Goal: Task Accomplishment & Management: Use online tool/utility

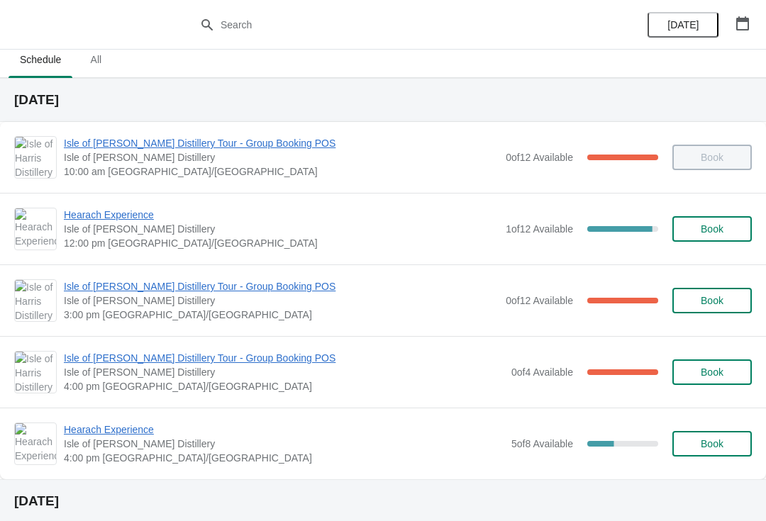
scroll to position [11, 0]
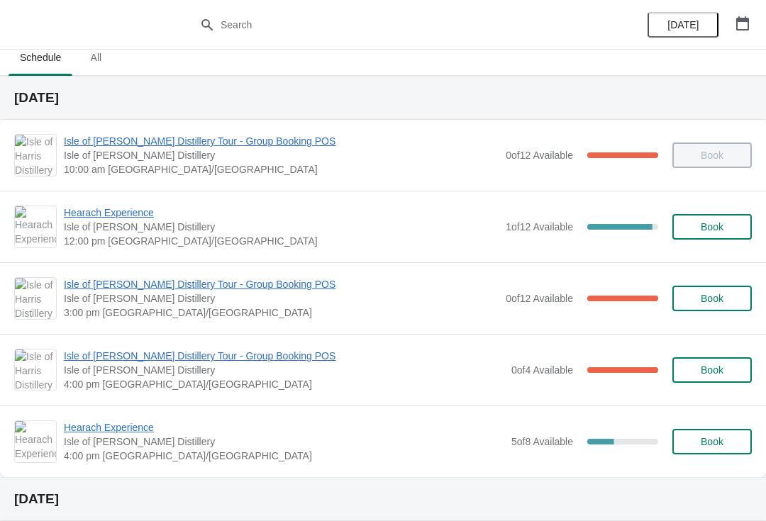
click at [142, 211] on span "Hearach Experience" at bounding box center [281, 213] width 435 height 14
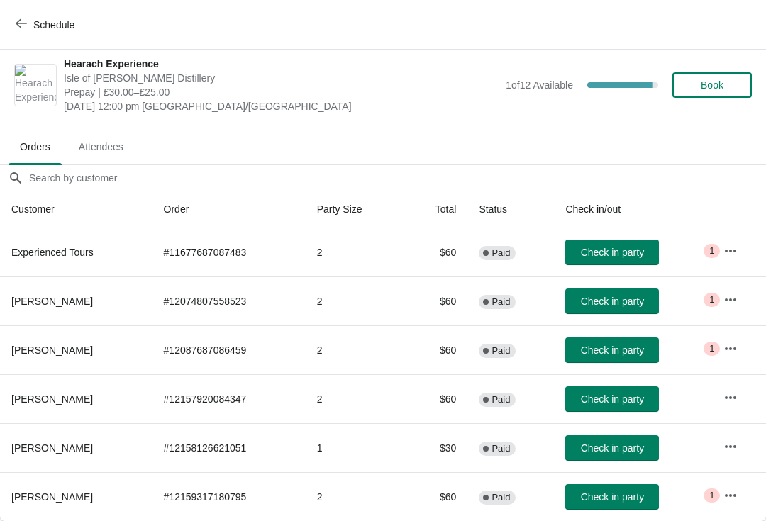
scroll to position [7, 0]
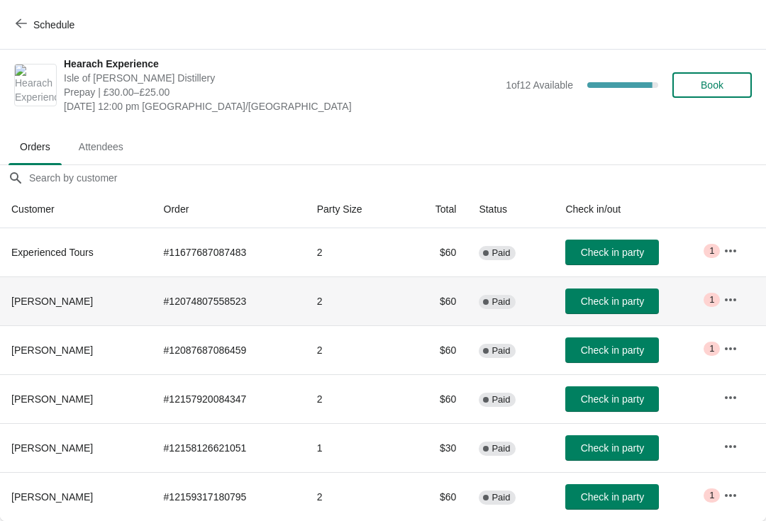
click at [604, 297] on span "Check in party" at bounding box center [612, 301] width 63 height 11
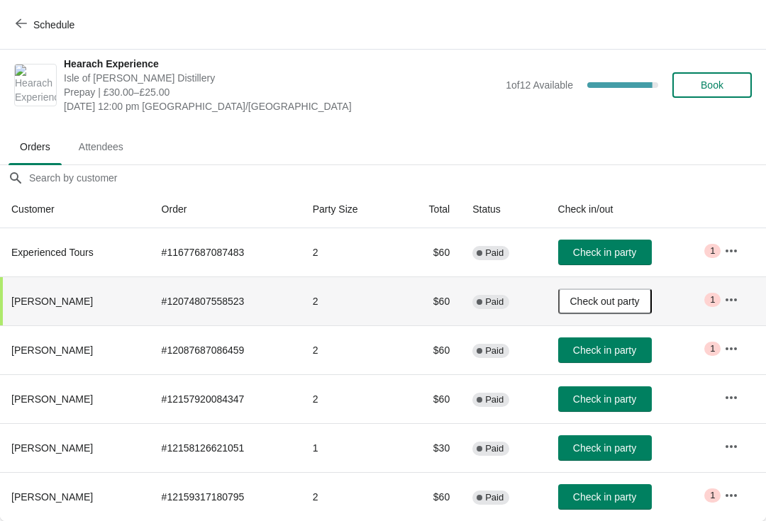
click at [20, 16] on button "Schedule" at bounding box center [46, 25] width 79 height 26
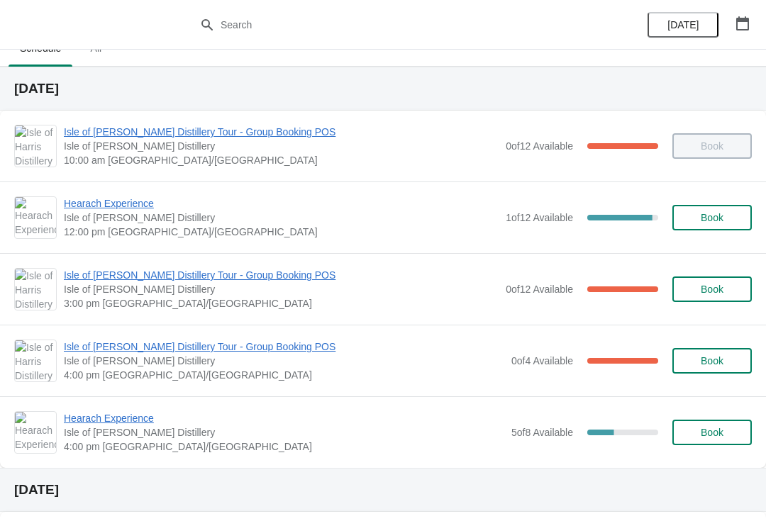
scroll to position [19, 0]
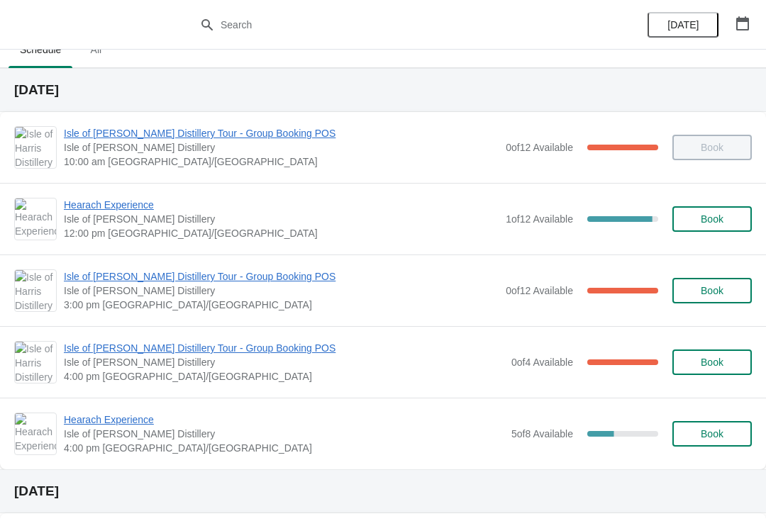
click at [249, 274] on span "Isle of [PERSON_NAME] Distillery Tour - Group Booking POS" at bounding box center [281, 276] width 435 height 14
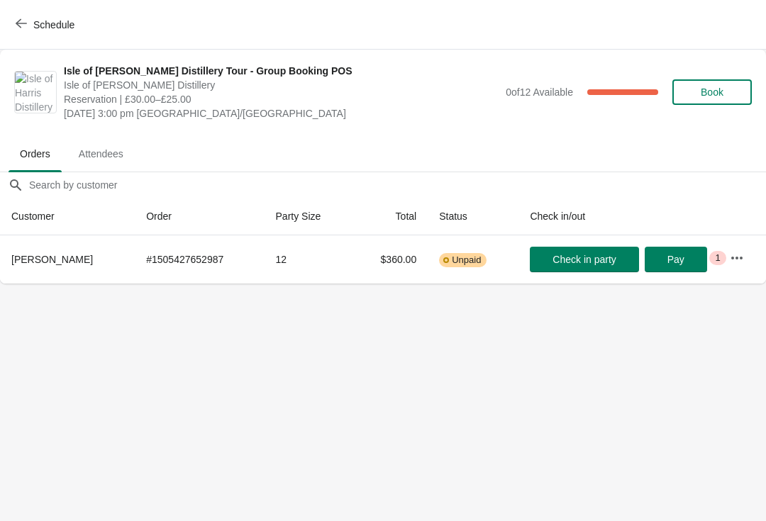
click at [33, 33] on button "Schedule" at bounding box center [46, 25] width 79 height 26
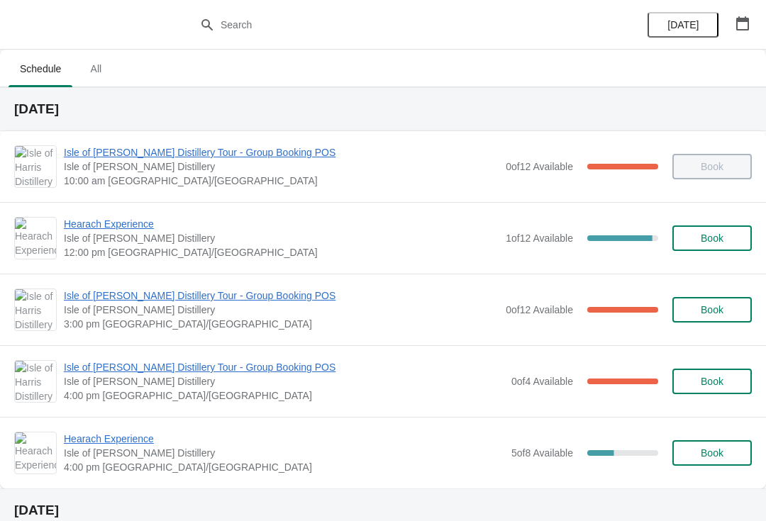
click at [84, 224] on span "Hearach Experience" at bounding box center [281, 224] width 435 height 14
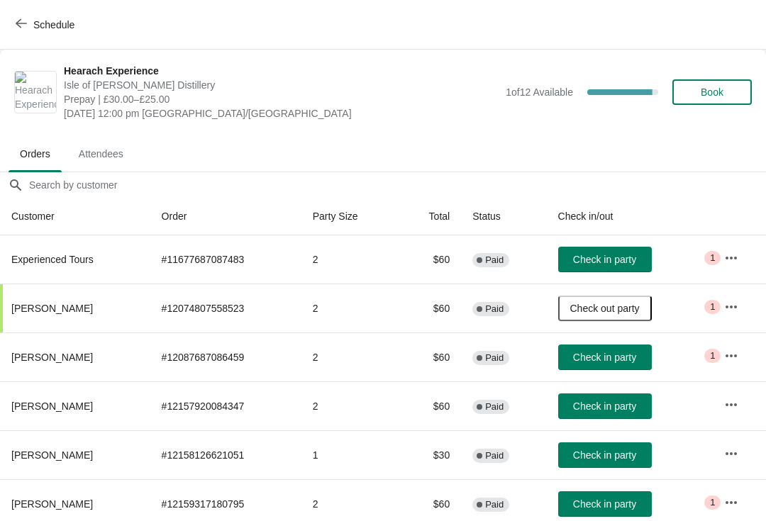
click at [613, 452] on span "Check in party" at bounding box center [604, 455] width 63 height 11
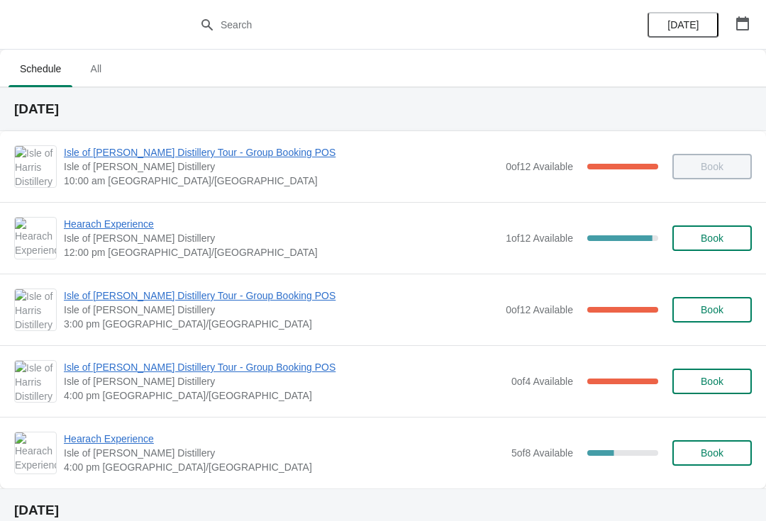
click at [77, 228] on span "Hearach Experience" at bounding box center [281, 224] width 435 height 14
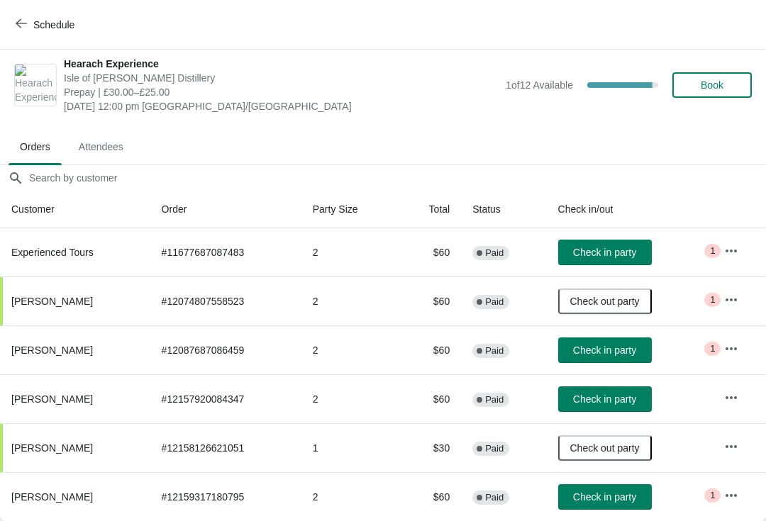
scroll to position [7, 0]
click at [593, 352] on span "Check in party" at bounding box center [604, 350] width 63 height 11
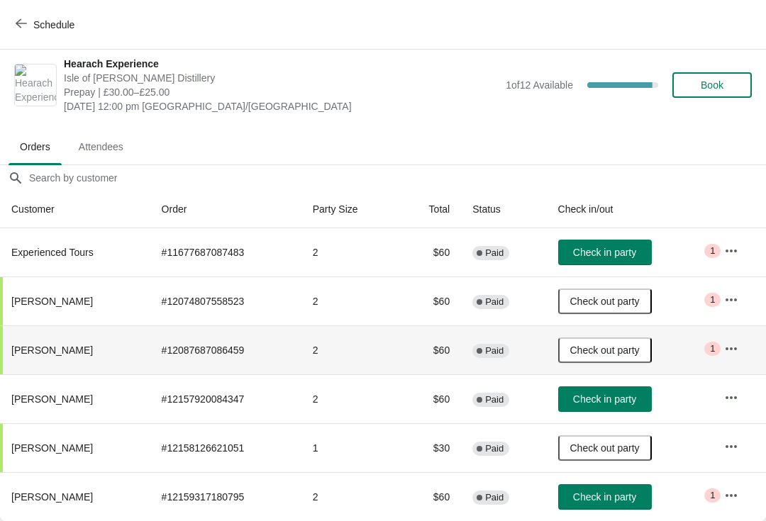
click at [585, 250] on span "Check in party" at bounding box center [604, 252] width 63 height 11
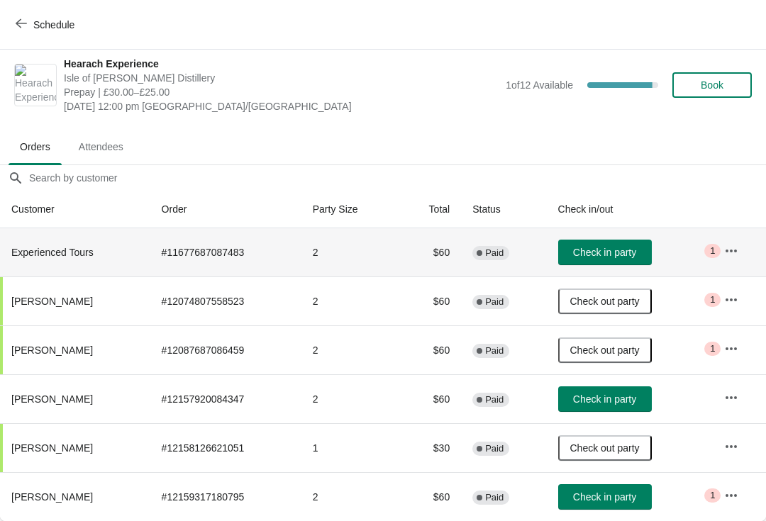
click at [601, 255] on span "Check in party" at bounding box center [604, 252] width 63 height 11
click at [37, 31] on button "Schedule" at bounding box center [46, 25] width 79 height 26
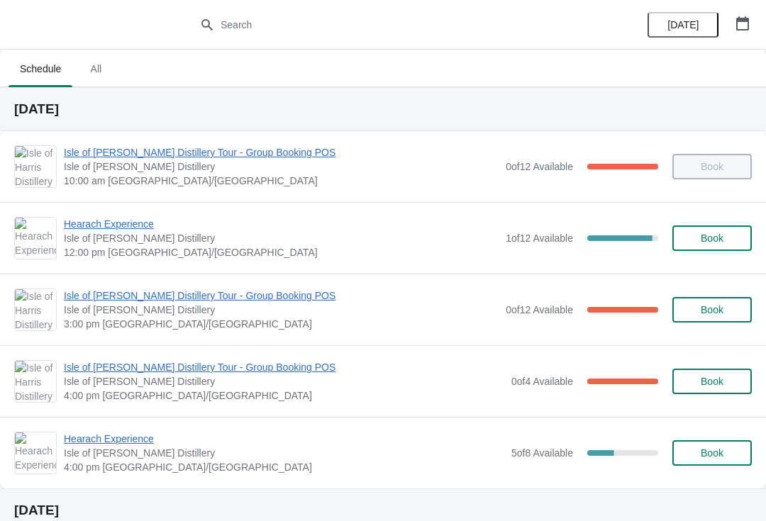
scroll to position [0, 0]
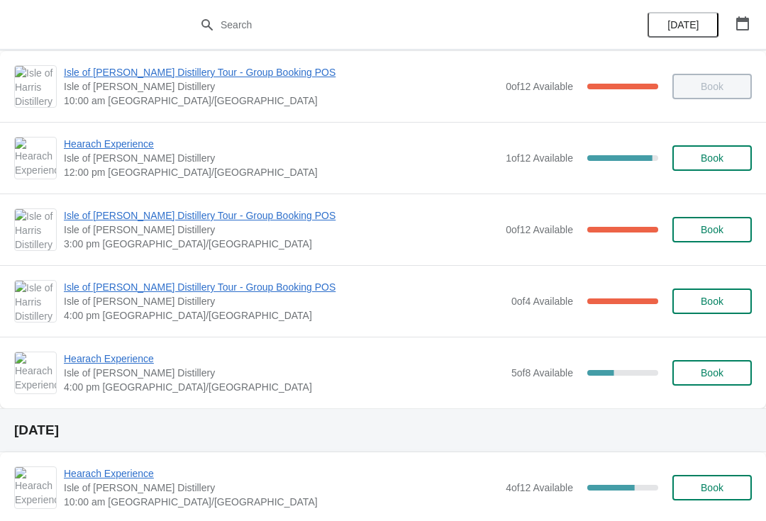
scroll to position [83, 0]
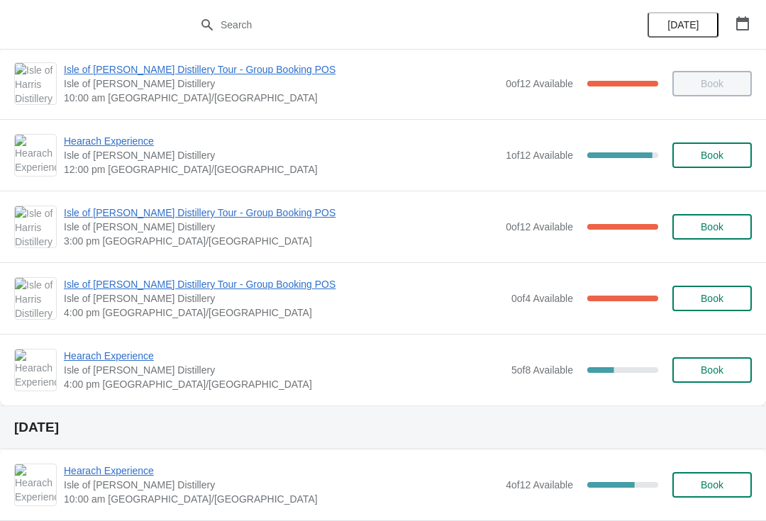
click at [91, 143] on span "Hearach Experience" at bounding box center [281, 141] width 435 height 14
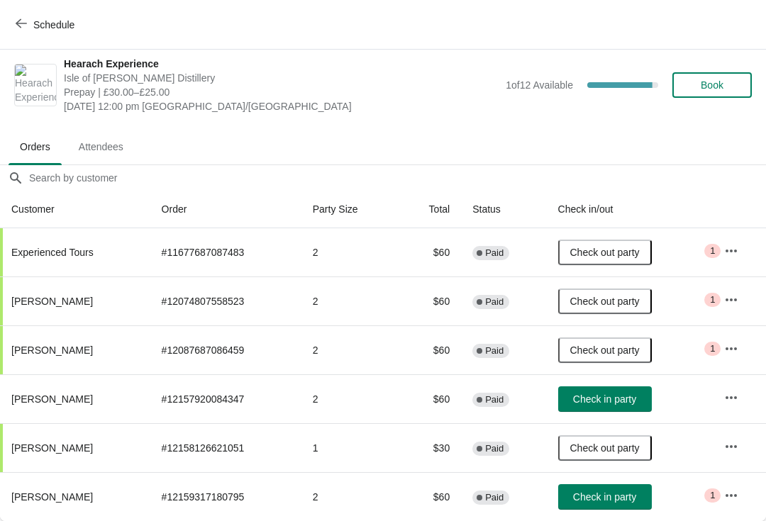
scroll to position [7, 0]
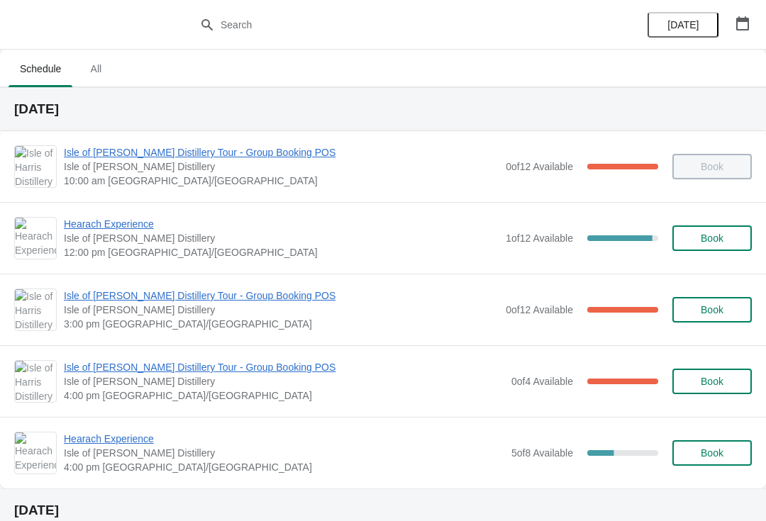
click at [112, 227] on span "Hearach Experience" at bounding box center [281, 224] width 435 height 14
click at [111, 228] on span "Hearach Experience" at bounding box center [281, 224] width 435 height 14
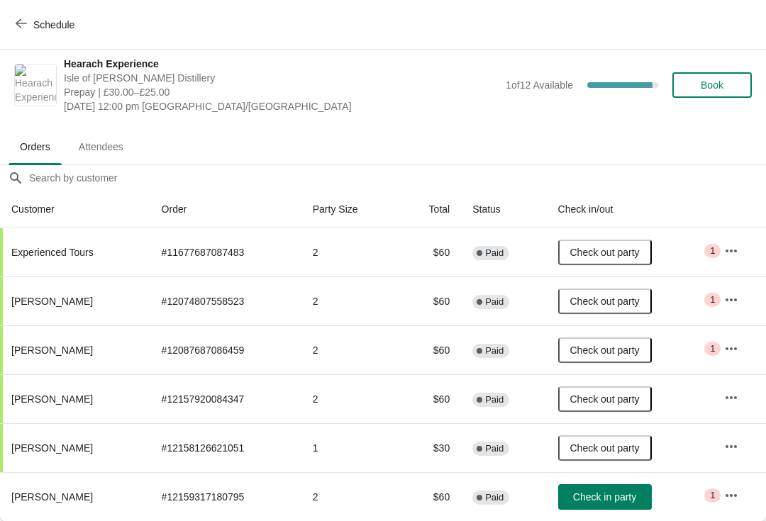
scroll to position [7, 0]
click at [632, 498] on span "Check in party" at bounding box center [604, 496] width 63 height 11
